Goal: Check status

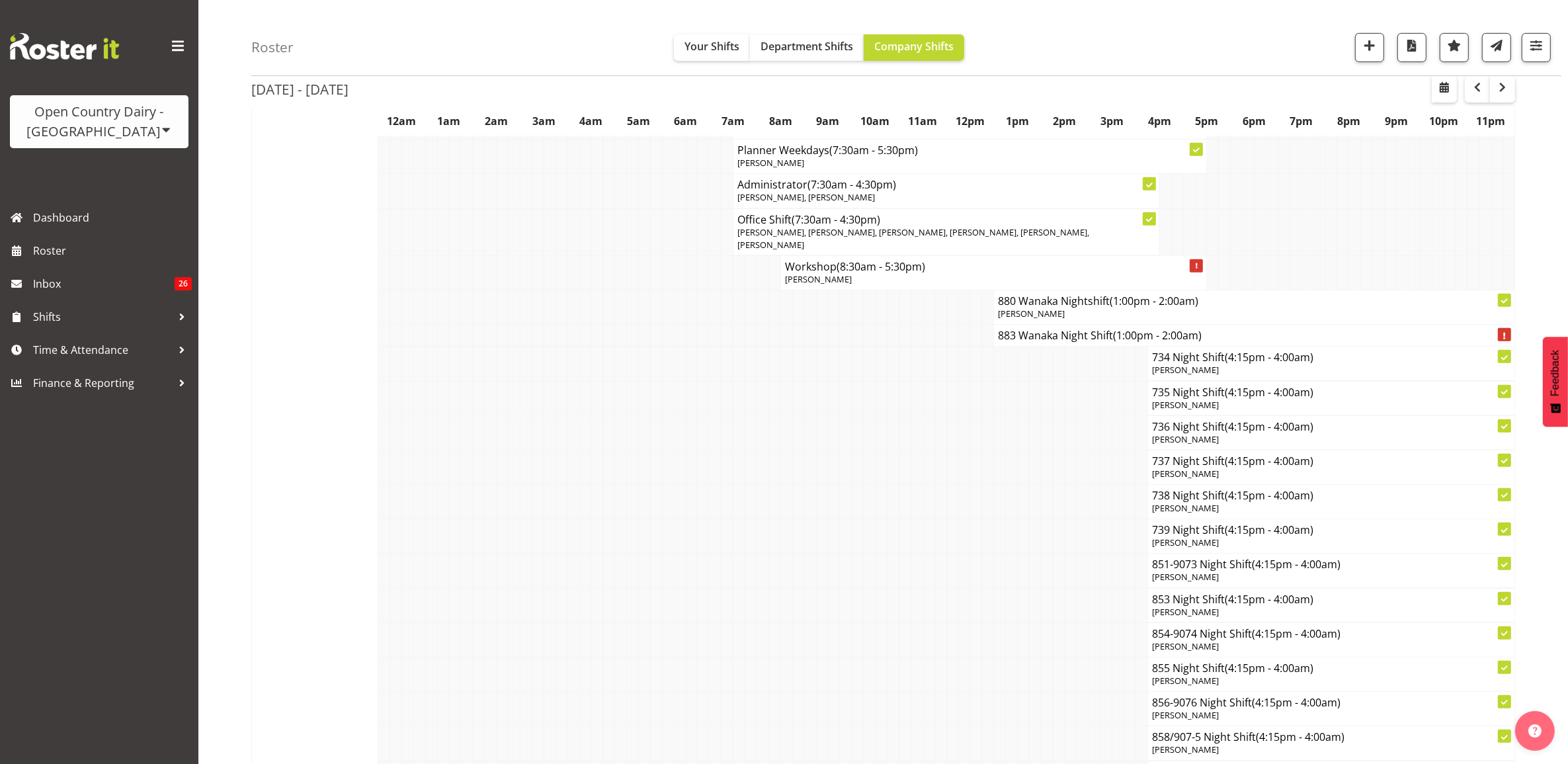
scroll to position [6865, 0]
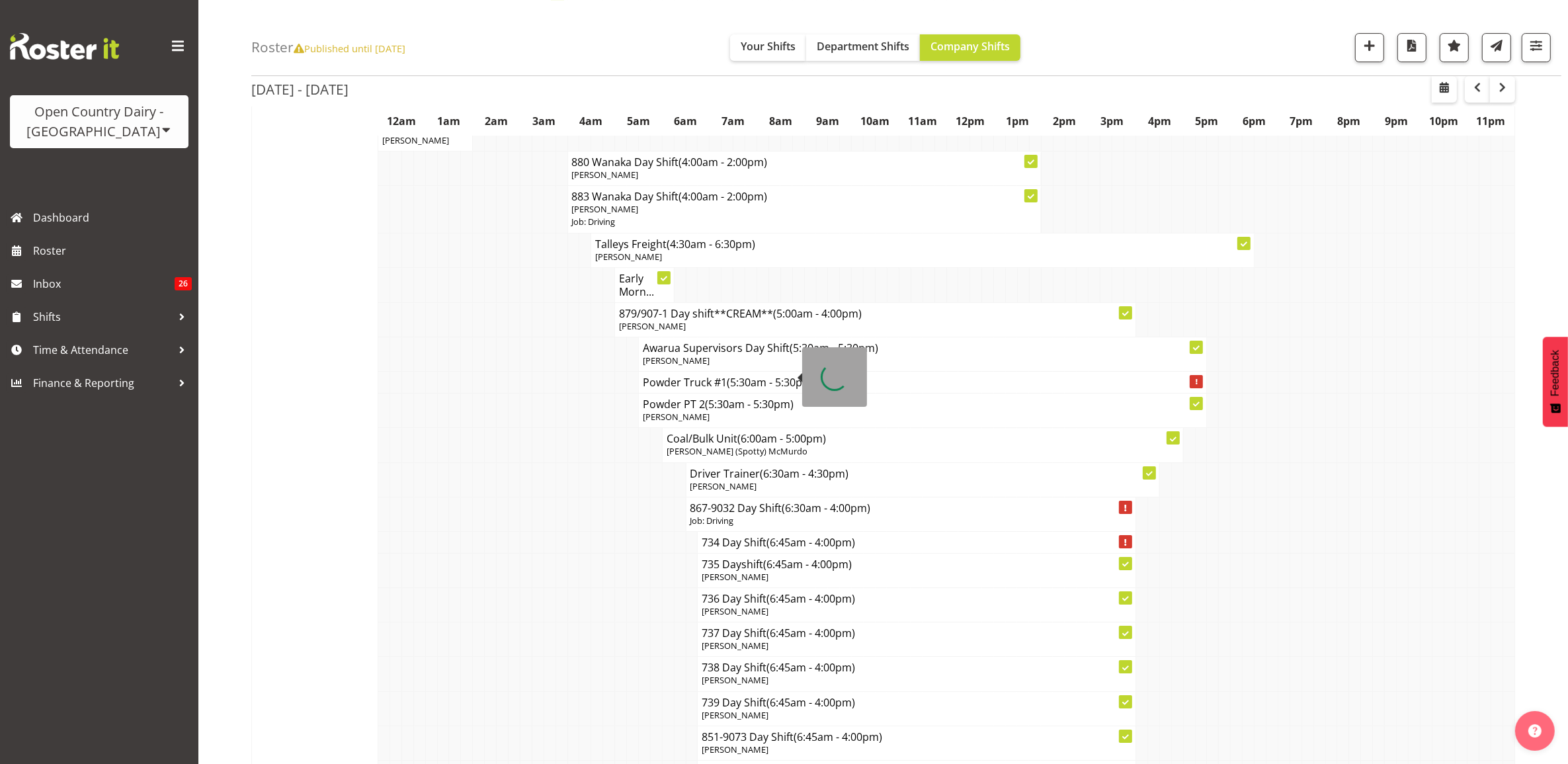
scroll to position [5542, 0]
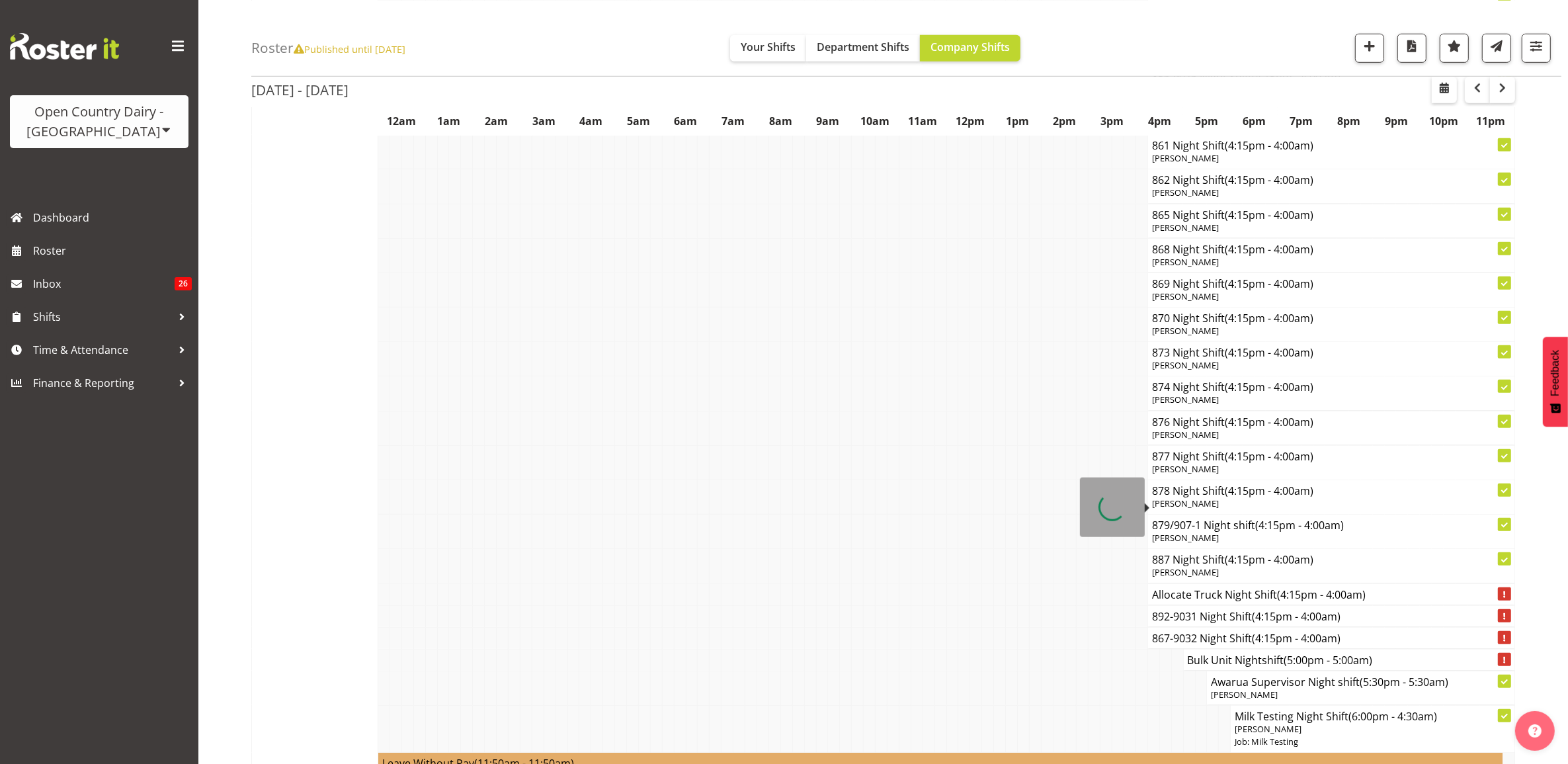
scroll to position [7692, 0]
